Goal: Task Accomplishment & Management: Use online tool/utility

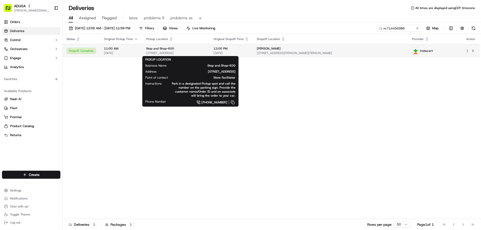
type input "m714456986"
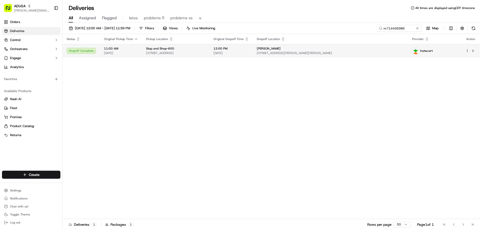
click at [153, 50] on span "Stop and Shop-600" at bounding box center [160, 49] width 28 height 4
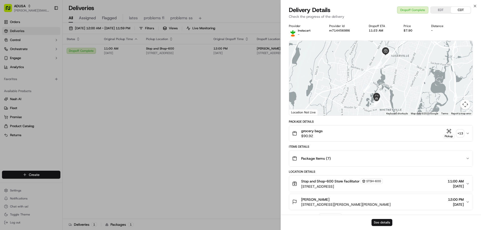
click at [378, 221] on button "See details" at bounding box center [381, 222] width 21 height 7
click at [474, 7] on icon "button" at bounding box center [475, 6] width 2 height 2
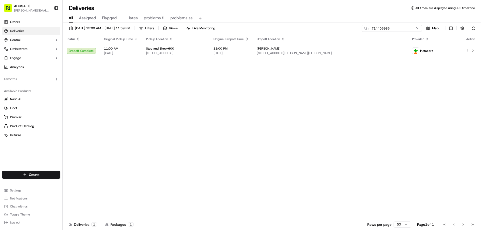
drag, startPoint x: 406, startPoint y: 28, endPoint x: 351, endPoint y: 28, distance: 54.9
click at [351, 28] on div "09/14/2025 12:00 AM - 09/15/2025 11:59 PM Filters Views Live Monitoring m714456…" at bounding box center [272, 29] width 418 height 9
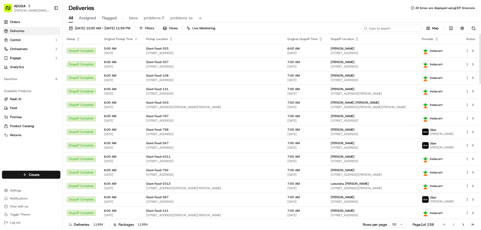
click at [389, 30] on input at bounding box center [392, 28] width 60 height 7
paste input "m715306145"
type input "m715306145"
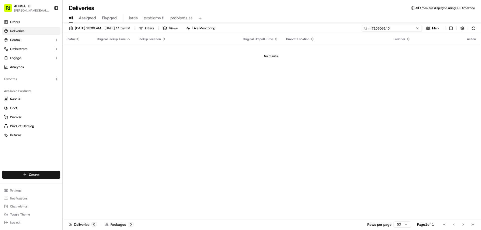
drag, startPoint x: 399, startPoint y: 29, endPoint x: 341, endPoint y: 33, distance: 58.3
click at [341, 33] on div "09/14/2025 12:00 AM - 09/15/2025 11:59 PM Filters Views Live Monitoring m715306…" at bounding box center [272, 29] width 418 height 9
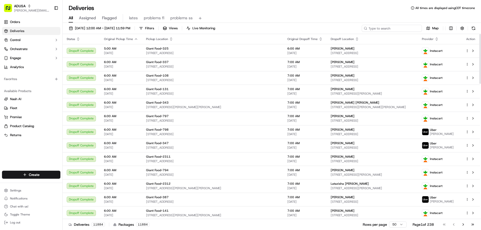
click at [390, 28] on input at bounding box center [392, 28] width 60 height 7
paste input "m714984118"
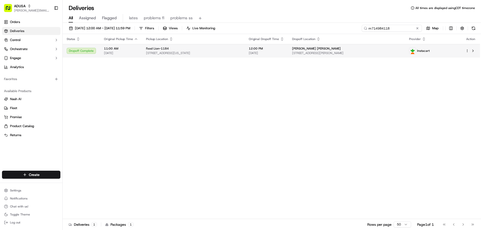
type input "m714984118"
click at [155, 46] on td "Food Lion-1184 3200 Old Washington Rd, Waldorf, MD 20602, US" at bounding box center [193, 51] width 103 height 14
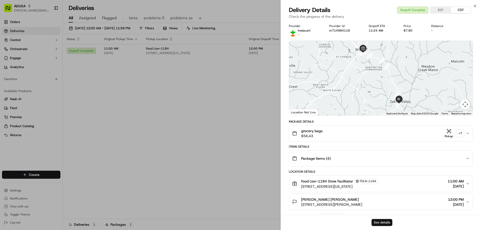
click at [384, 223] on button "See details" at bounding box center [381, 222] width 21 height 7
click at [475, 5] on icon "button" at bounding box center [475, 6] width 4 height 4
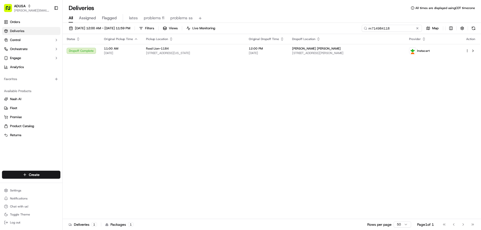
drag, startPoint x: 408, startPoint y: 30, endPoint x: 334, endPoint y: 30, distance: 73.6
click at [338, 31] on div "09/14/2025 12:00 AM - 09/15/2025 11:59 PM Filters Views Live Monitoring m714984…" at bounding box center [272, 29] width 418 height 9
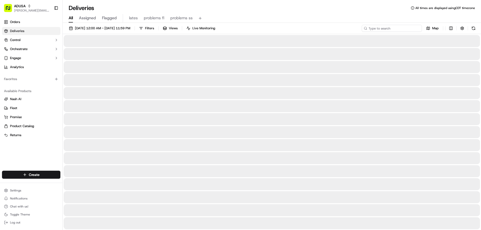
type input "m715306145"
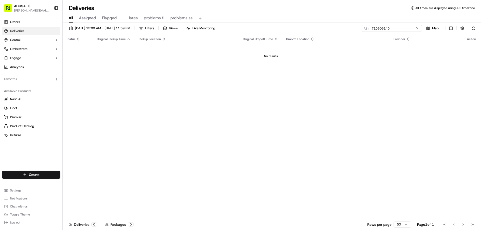
drag, startPoint x: 400, startPoint y: 30, endPoint x: 339, endPoint y: 36, distance: 61.5
click at [339, 36] on div "09/14/2025 12:00 AM - 09/15/2025 11:59 PM Filters Views Live Monitoring m715306…" at bounding box center [272, 127] width 418 height 208
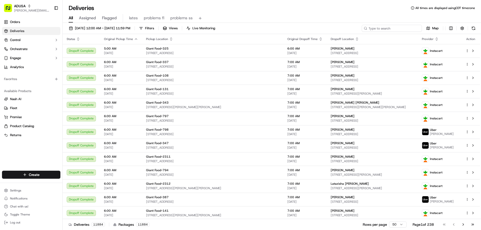
click at [391, 29] on input at bounding box center [392, 28] width 60 height 7
paste input "m715306145"
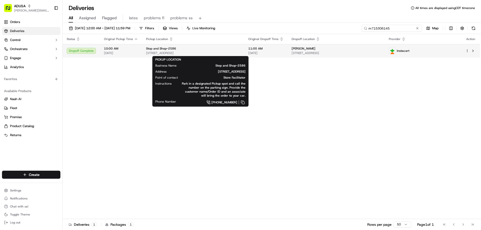
type input "m715306145"
click at [149, 50] on span "Stop and Shop-2586" at bounding box center [161, 49] width 30 height 4
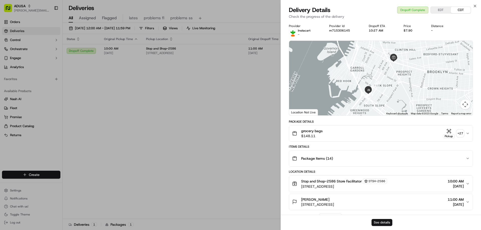
click at [386, 223] on button "See details" at bounding box center [381, 222] width 21 height 7
click at [474, 8] on icon "button" at bounding box center [475, 6] width 4 height 4
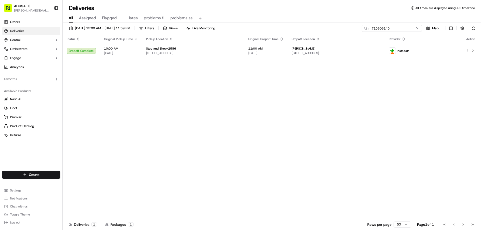
drag, startPoint x: 407, startPoint y: 28, endPoint x: 322, endPoint y: 25, distance: 84.4
click at [325, 26] on div "09/14/2025 12:00 AM - 09/15/2025 11:59 PM Filters Views Live Monitoring m715306…" at bounding box center [272, 29] width 418 height 9
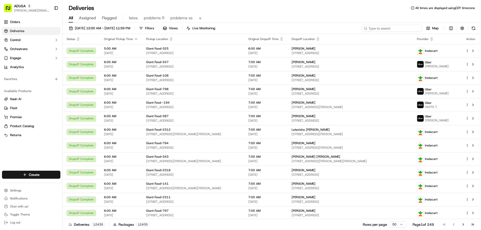
click at [382, 29] on input at bounding box center [392, 28] width 60 height 7
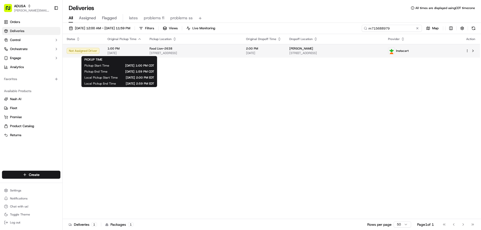
type input "m715688979"
click at [119, 50] on span "1:00 PM" at bounding box center [124, 49] width 34 height 4
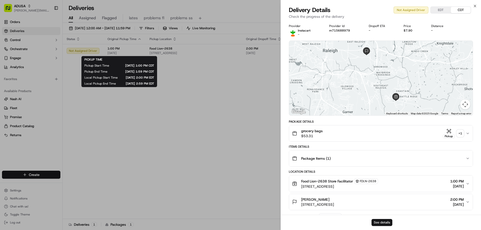
click at [385, 223] on button "See details" at bounding box center [381, 222] width 21 height 7
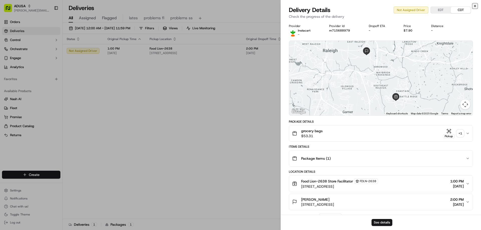
click at [473, 6] on icon "button" at bounding box center [475, 6] width 4 height 4
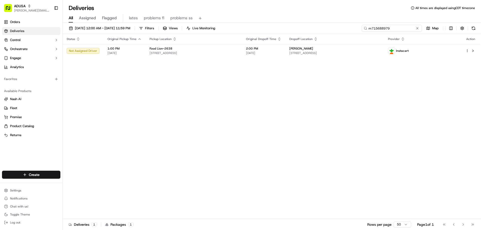
drag, startPoint x: 409, startPoint y: 27, endPoint x: 312, endPoint y: 22, distance: 97.1
click at [316, 23] on div "09/14/2025 12:00 AM - 09/15/2025 11:59 PM Filters Views Live Monitoring m715688…" at bounding box center [272, 127] width 418 height 208
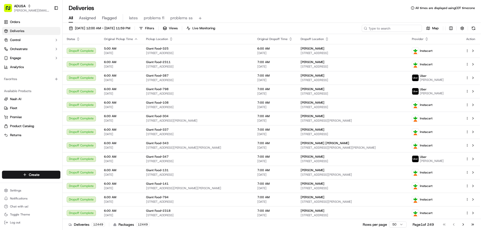
click at [377, 28] on input at bounding box center [392, 28] width 60 height 7
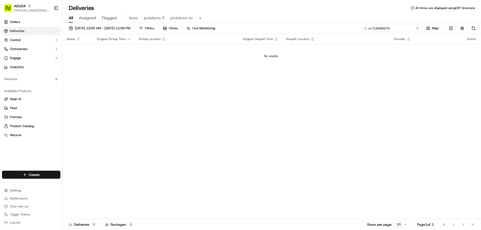
type input "m715688979"
click at [393, 23] on div "09/14/2025 12:00 AM - 09/15/2025 11:59 PM Filters Views Live Monitoring m715688…" at bounding box center [272, 127] width 418 height 208
drag, startPoint x: 410, startPoint y: 28, endPoint x: 304, endPoint y: 25, distance: 106.7
click at [351, 34] on div "09/14/2025 12:00 AM - 09/15/2025 11:59 PM Filters Views Live Monitoring m715688…" at bounding box center [272, 127] width 418 height 208
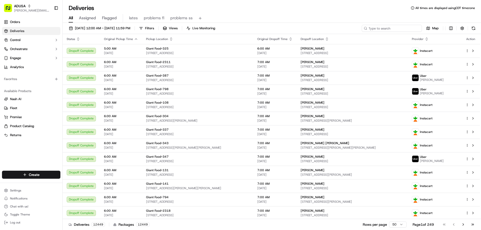
click at [392, 30] on input at bounding box center [392, 28] width 60 height 7
paste input "m715688979"
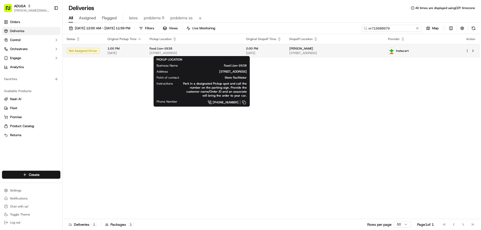
type input "m715688979"
click at [161, 48] on span "Food Lion-2638" at bounding box center [161, 49] width 23 height 4
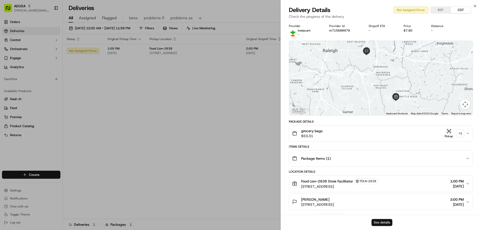
click at [385, 220] on button "See details" at bounding box center [381, 222] width 21 height 7
click at [475, 5] on icon "button" at bounding box center [475, 6] width 4 height 4
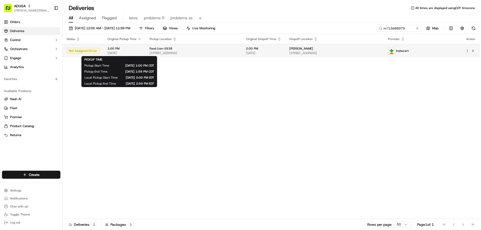
click at [111, 50] on span "1:00 PM" at bounding box center [124, 49] width 34 height 4
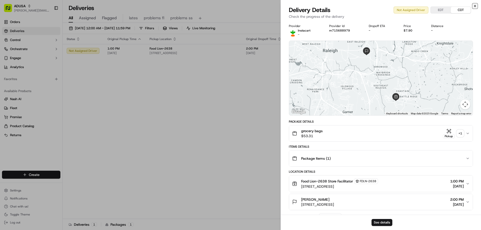
click at [475, 7] on icon "button" at bounding box center [475, 6] width 4 height 4
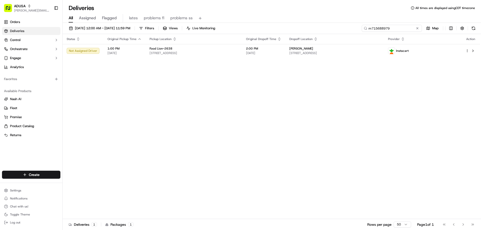
drag, startPoint x: 407, startPoint y: 30, endPoint x: 364, endPoint y: 31, distance: 43.6
click at [364, 31] on input "m715688979" at bounding box center [392, 28] width 60 height 7
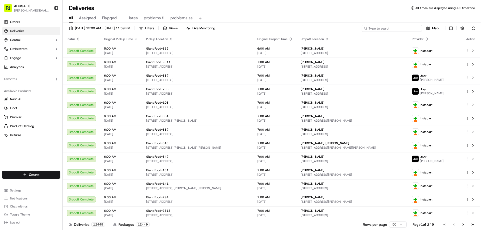
click at [389, 29] on input at bounding box center [392, 28] width 60 height 7
paste input "m709082469"
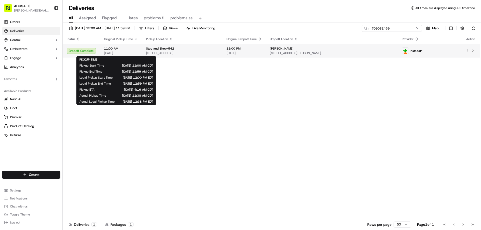
type input "m709082469"
click at [120, 49] on span "11:00 AM" at bounding box center [121, 49] width 34 height 4
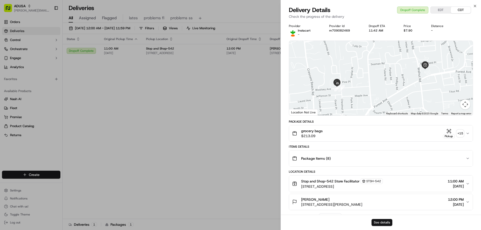
click at [384, 221] on button "See details" at bounding box center [381, 222] width 21 height 7
click at [474, 6] on icon "button" at bounding box center [475, 6] width 4 height 4
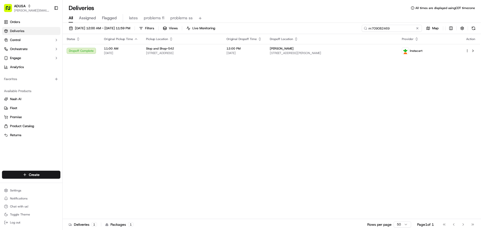
drag, startPoint x: 409, startPoint y: 28, endPoint x: 334, endPoint y: 32, distance: 75.5
click at [334, 32] on div "09/14/2025 12:00 AM - 09/15/2025 11:59 PM Filters Views Live Monitoring m709082…" at bounding box center [272, 29] width 418 height 9
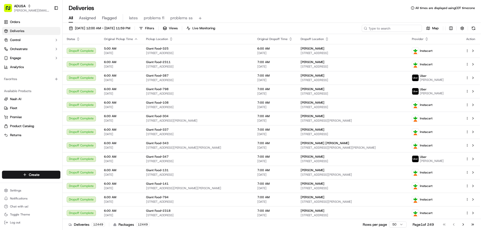
click at [396, 29] on input at bounding box center [392, 28] width 60 height 7
paste input "m698440316"
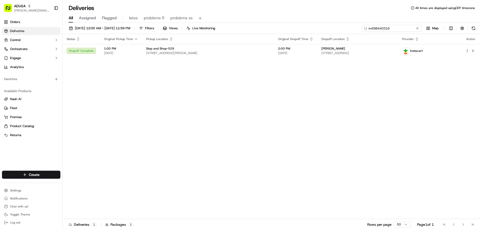
type input "m698440316"
click at [130, 49] on span "1:00 PM" at bounding box center [121, 49] width 34 height 4
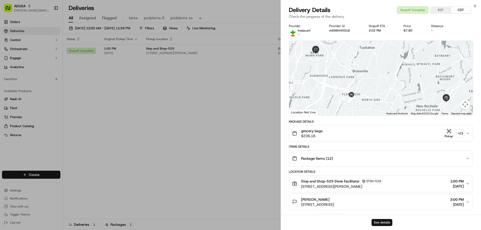
click at [382, 220] on button "See details" at bounding box center [381, 222] width 21 height 7
click at [474, 5] on icon "button" at bounding box center [475, 6] width 4 height 4
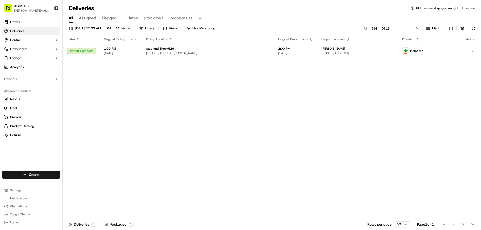
drag, startPoint x: 405, startPoint y: 28, endPoint x: 334, endPoint y: 30, distance: 71.2
click at [343, 33] on div "09/14/2025 12:00 AM - 09/15/2025 11:59 PM Filters Views Live Monitoring m698440…" at bounding box center [272, 29] width 418 height 9
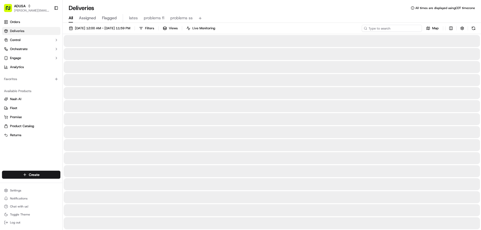
type input "m714023827"
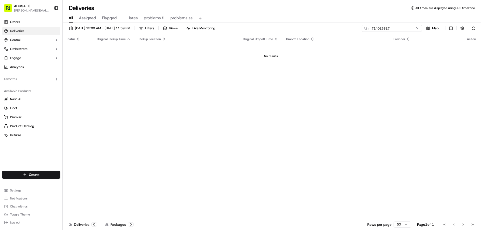
drag, startPoint x: 395, startPoint y: 30, endPoint x: 363, endPoint y: 31, distance: 32.4
click at [363, 31] on input "m714023827" at bounding box center [392, 28] width 60 height 7
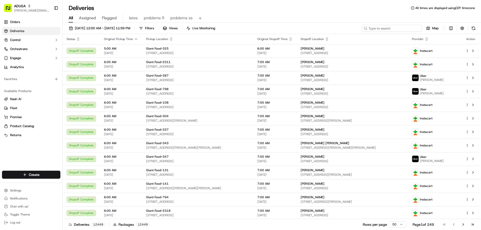
click at [382, 27] on input at bounding box center [392, 28] width 60 height 7
type input "m714023827"
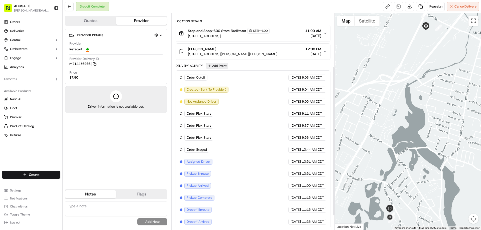
scroll to position [72, 0]
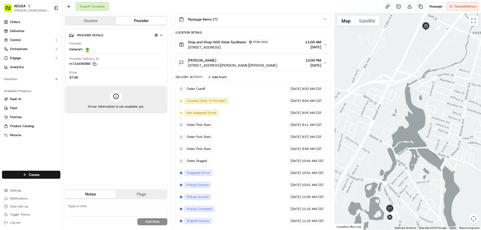
click at [103, 209] on textarea at bounding box center [116, 208] width 103 height 15
type textarea "customer said didn't receive this order"
click at [161, 223] on button "Add Note" at bounding box center [152, 221] width 30 height 7
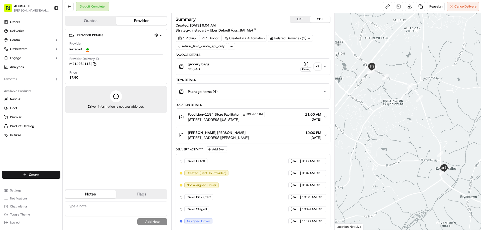
click at [122, 210] on textarea at bounding box center [116, 208] width 103 height 15
type textarea "delivered to wrong home"
click at [145, 221] on button "Add Note" at bounding box center [152, 221] width 30 height 7
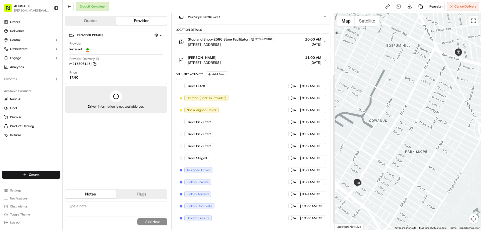
scroll to position [97, 0]
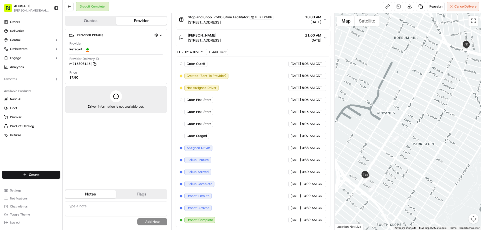
drag, startPoint x: 427, startPoint y: 168, endPoint x: 439, endPoint y: 152, distance: 20.0
click at [439, 152] on div at bounding box center [408, 121] width 147 height 217
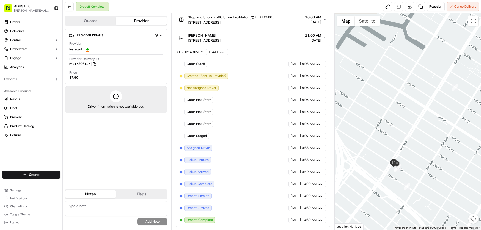
drag, startPoint x: 385, startPoint y: 166, endPoint x: 441, endPoint y: 152, distance: 58.1
click at [441, 152] on div at bounding box center [408, 121] width 147 height 217
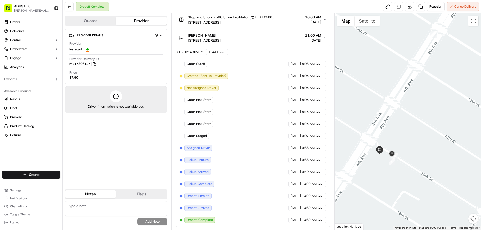
drag, startPoint x: 372, startPoint y: 177, endPoint x: 405, endPoint y: 145, distance: 46.2
click at [405, 145] on div at bounding box center [408, 121] width 147 height 217
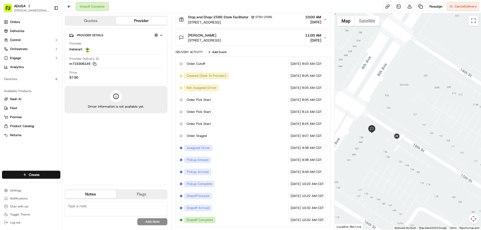
drag, startPoint x: 381, startPoint y: 93, endPoint x: 381, endPoint y: 112, distance: 19.5
click at [381, 113] on div at bounding box center [408, 121] width 147 height 217
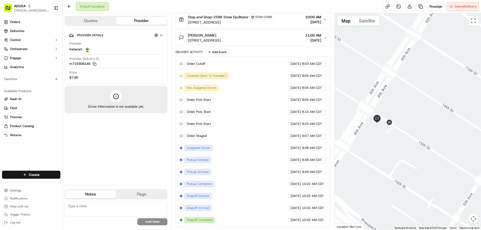
click at [109, 210] on textarea at bounding box center [116, 208] width 103 height 15
type textarea "customer didn't get this order"
click at [155, 222] on button "Add Note" at bounding box center [152, 221] width 30 height 7
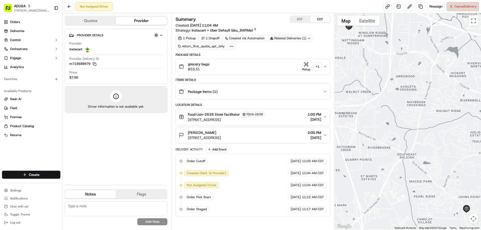
click at [468, 7] on span "Cancel Delivery" at bounding box center [465, 6] width 22 height 5
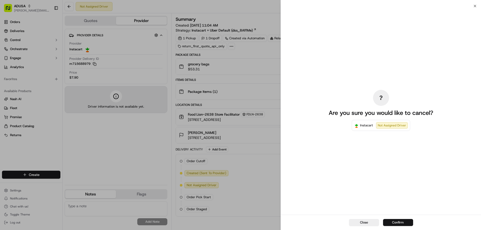
click at [393, 221] on button "Confirm" at bounding box center [398, 222] width 30 height 7
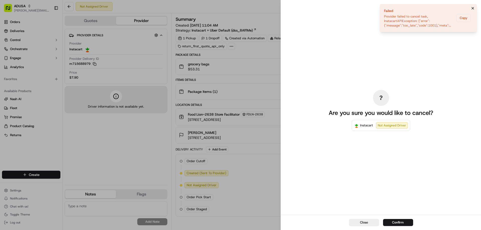
click at [471, 7] on icon "Notifications (F8)" at bounding box center [473, 8] width 4 height 4
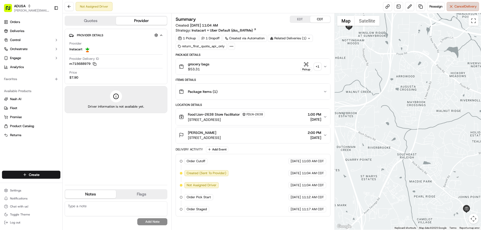
click at [458, 7] on span "Cancel Delivery" at bounding box center [465, 6] width 22 height 5
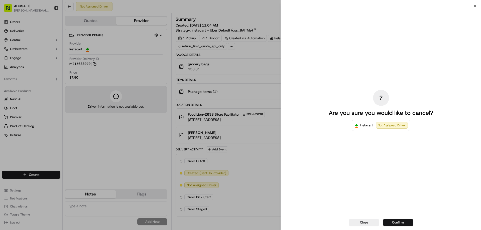
click at [402, 224] on button "Confirm" at bounding box center [398, 222] width 30 height 7
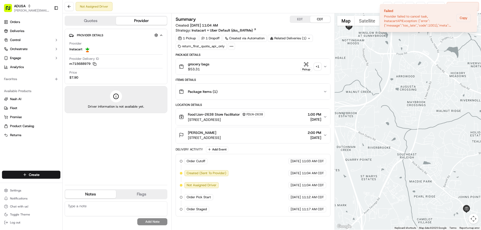
click at [126, 204] on textarea at bounding box center [116, 208] width 103 height 15
type textarea "cc cancel called IC"
click at [160, 222] on button "Add Note" at bounding box center [152, 221] width 30 height 7
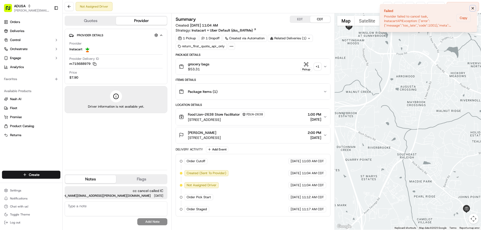
click at [472, 9] on icon "Notifications (F8)" at bounding box center [473, 8] width 4 height 4
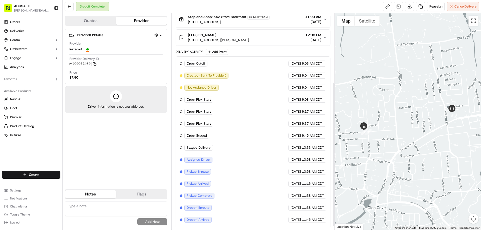
scroll to position [109, 0]
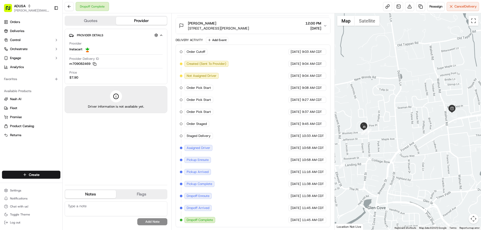
click at [112, 206] on textarea at bounding box center [116, 208] width 103 height 15
type textarea "customer didn't receive this order"
click at [147, 222] on button "Add Note" at bounding box center [152, 221] width 30 height 7
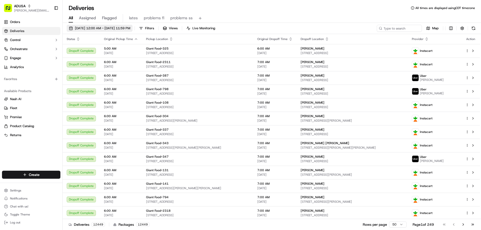
click at [94, 30] on span "[DATE] 12:00 AM - [DATE] 11:59 PM" at bounding box center [102, 28] width 55 height 5
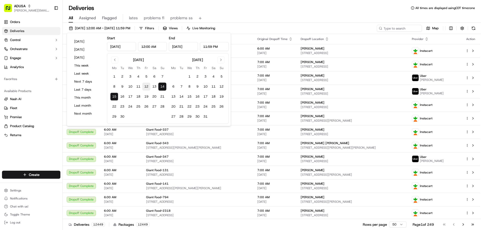
click at [144, 86] on button "12" at bounding box center [146, 87] width 8 height 8
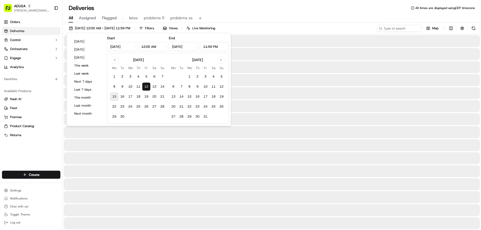
type input "Sep 12, 2025"
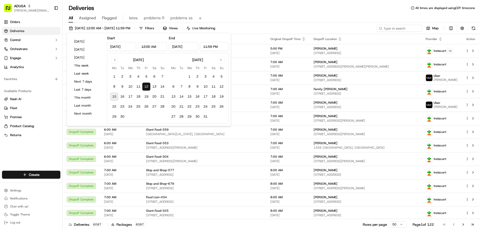
click at [324, 36] on th "Dropoff Location" at bounding box center [366, 39] width 112 height 10
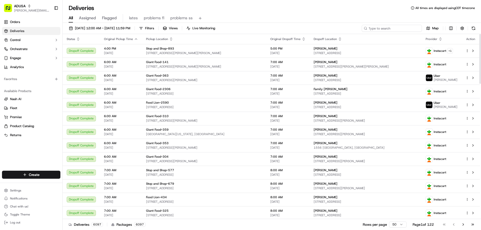
click at [401, 28] on input at bounding box center [392, 28] width 60 height 7
paste input "m714311621"
type input "m714311621"
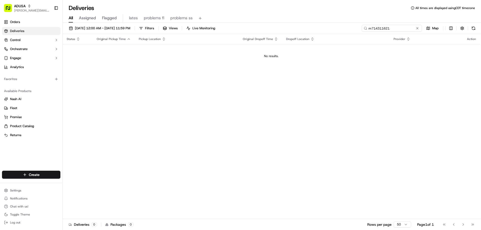
drag, startPoint x: 402, startPoint y: 28, endPoint x: 349, endPoint y: 34, distance: 53.0
click at [349, 34] on div "09/12/2025 12:00 AM - 09/12/2025 11:59 PM Filters Views Live Monitoring m714311…" at bounding box center [272, 127] width 418 height 208
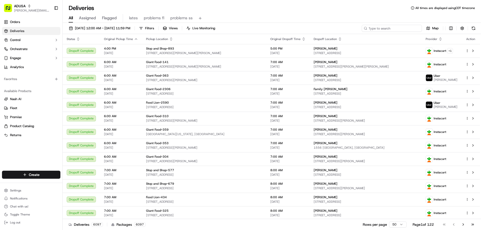
click at [397, 29] on input at bounding box center [392, 28] width 60 height 7
paste input "m714311621"
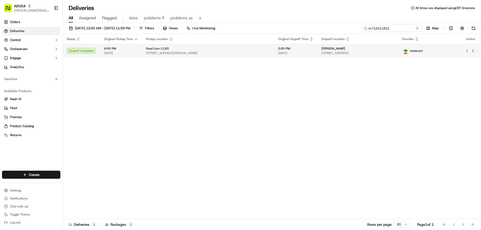
type input "m714311621"
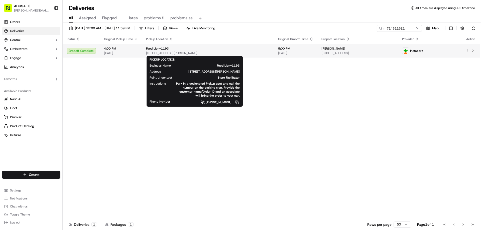
click at [149, 50] on span "Food Lion-1193" at bounding box center [157, 49] width 23 height 4
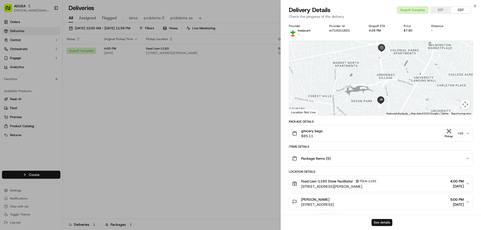
click at [385, 221] on button "See details" at bounding box center [381, 222] width 21 height 7
click at [472, 6] on div "Delivery Details Dropoff Complete EDT CDT" at bounding box center [381, 10] width 184 height 8
click at [475, 6] on icon "button" at bounding box center [475, 6] width 4 height 4
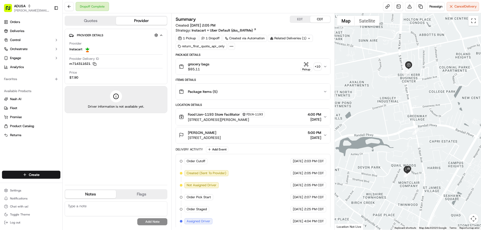
click at [98, 209] on textarea at bounding box center [116, 208] width 103 height 15
type textarea "customer called CC today said never got this order"
click at [158, 222] on button "Add Note" at bounding box center [152, 221] width 30 height 7
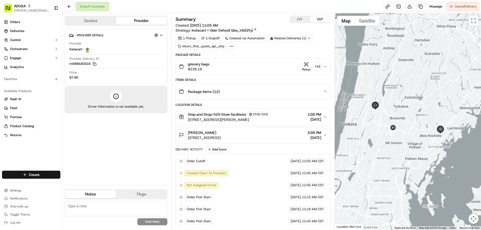
click at [86, 207] on textarea at bounding box center [116, 208] width 103 height 15
type textarea "customer said never received this order"
click at [163, 221] on button "Add Note" at bounding box center [152, 221] width 30 height 7
